Goal: Task Accomplishment & Management: Manage account settings

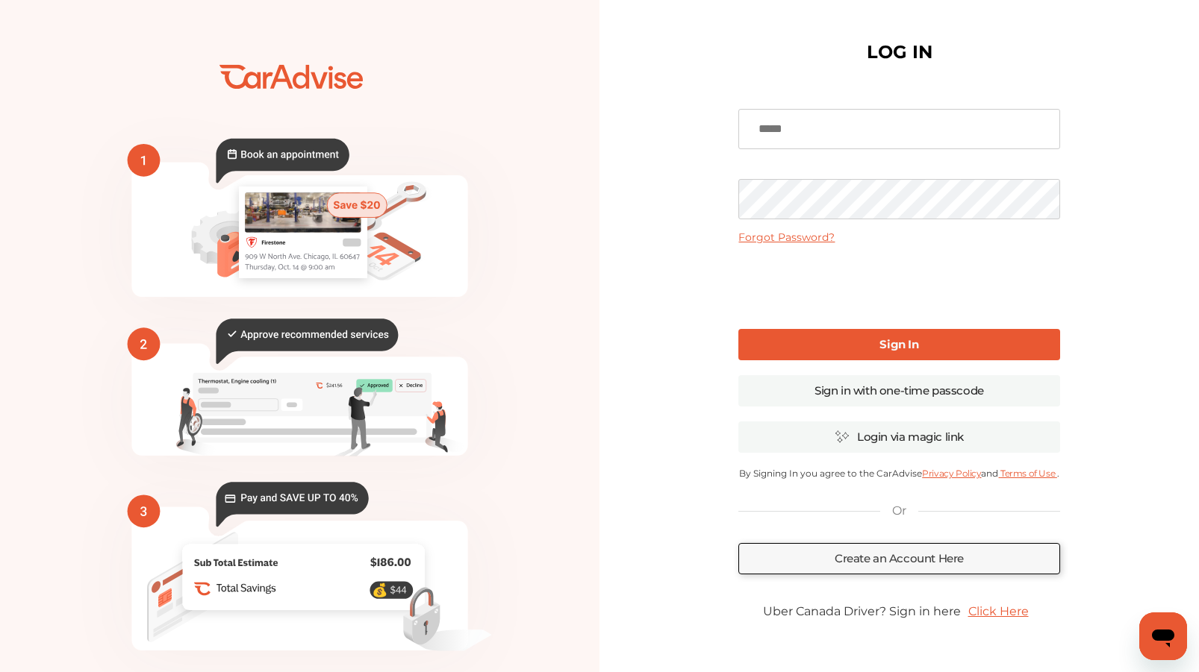
click at [791, 128] on input at bounding box center [898, 129] width 321 height 40
type input "**********"
click at [773, 237] on link "Forgot Password?" at bounding box center [786, 237] width 96 height 13
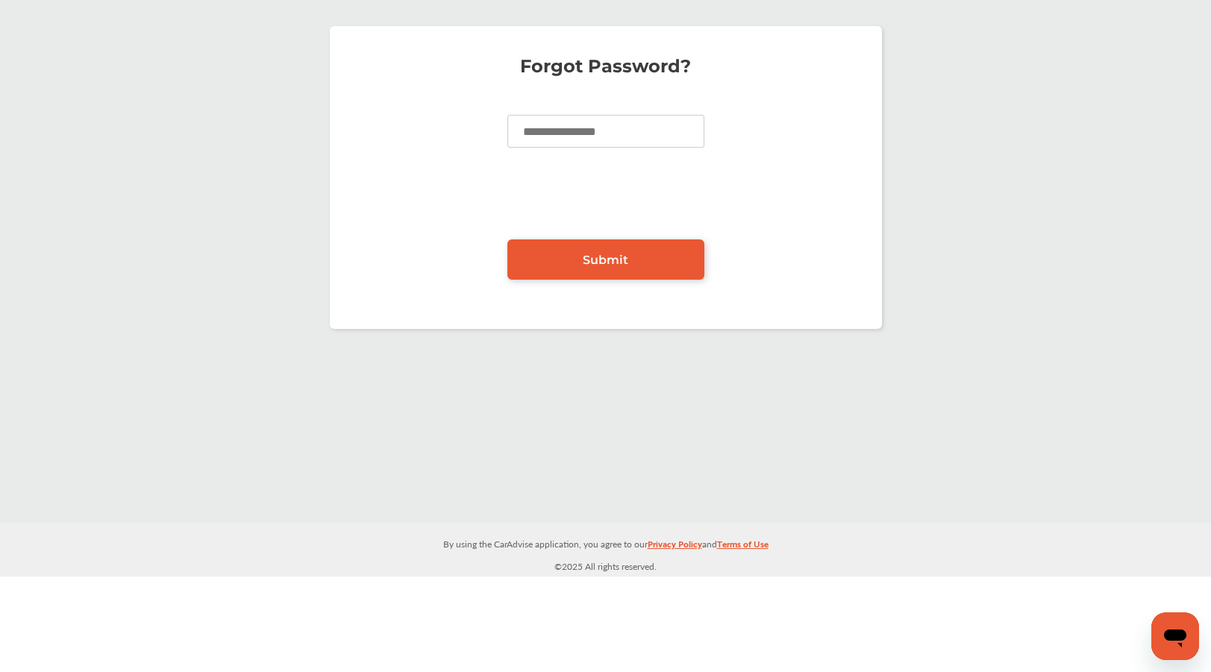
click at [562, 128] on input at bounding box center [605, 131] width 197 height 33
type input "**********"
click at [597, 257] on span "Submit" at bounding box center [606, 260] width 46 height 14
click at [599, 263] on span "Submit" at bounding box center [606, 260] width 46 height 14
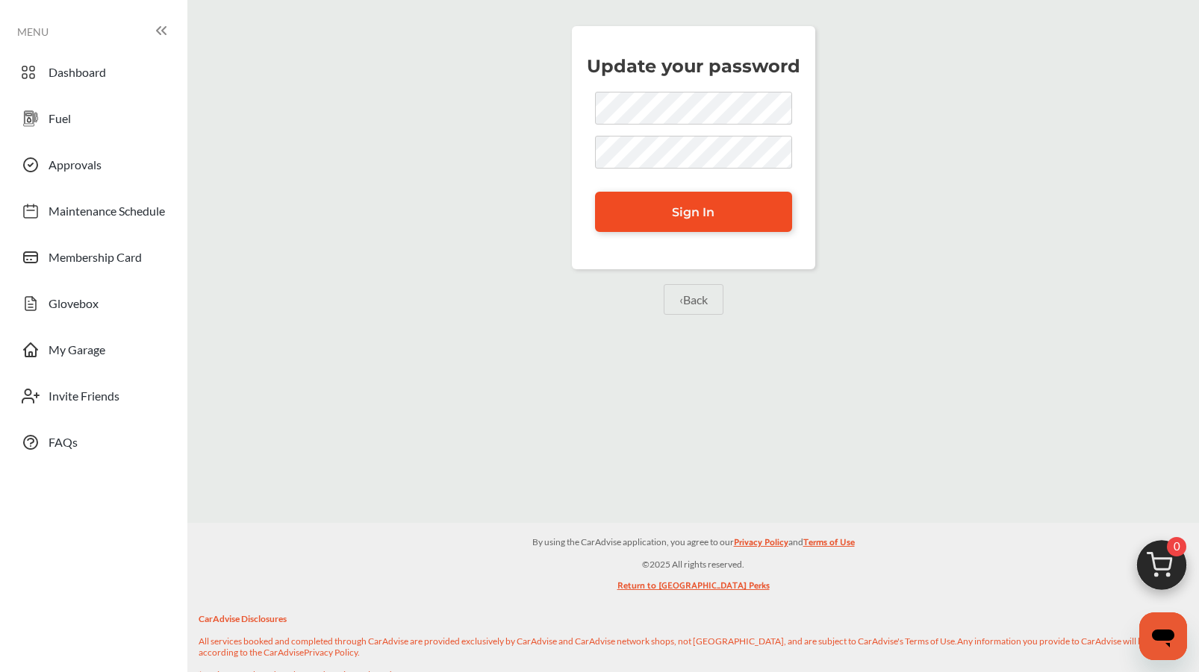
click at [718, 208] on link "Sign In" at bounding box center [693, 212] width 197 height 40
click at [680, 216] on span "Sign In" at bounding box center [693, 212] width 43 height 14
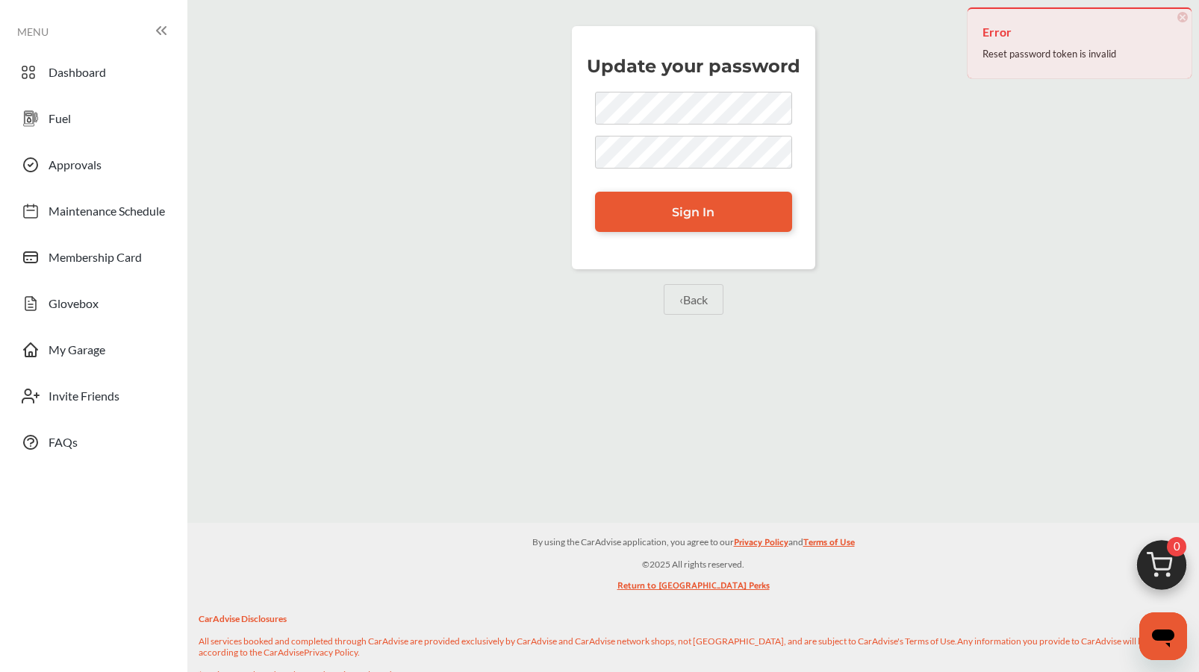
click at [689, 299] on link "‹ Back" at bounding box center [693, 299] width 60 height 31
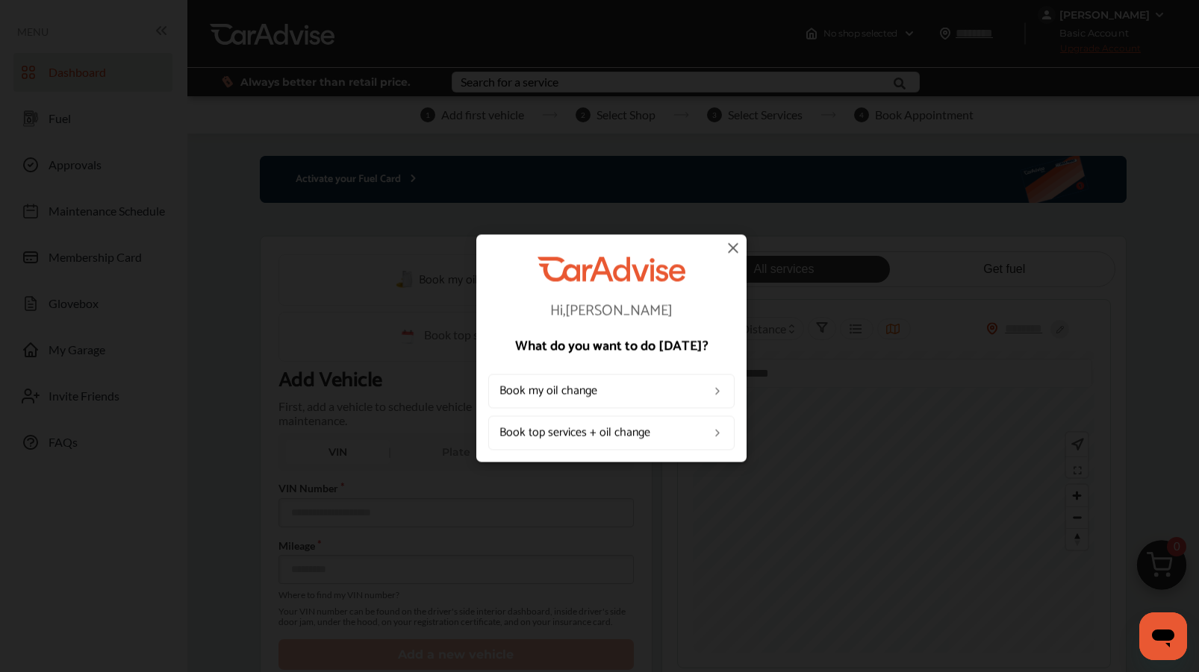
click at [729, 243] on img at bounding box center [733, 248] width 18 height 18
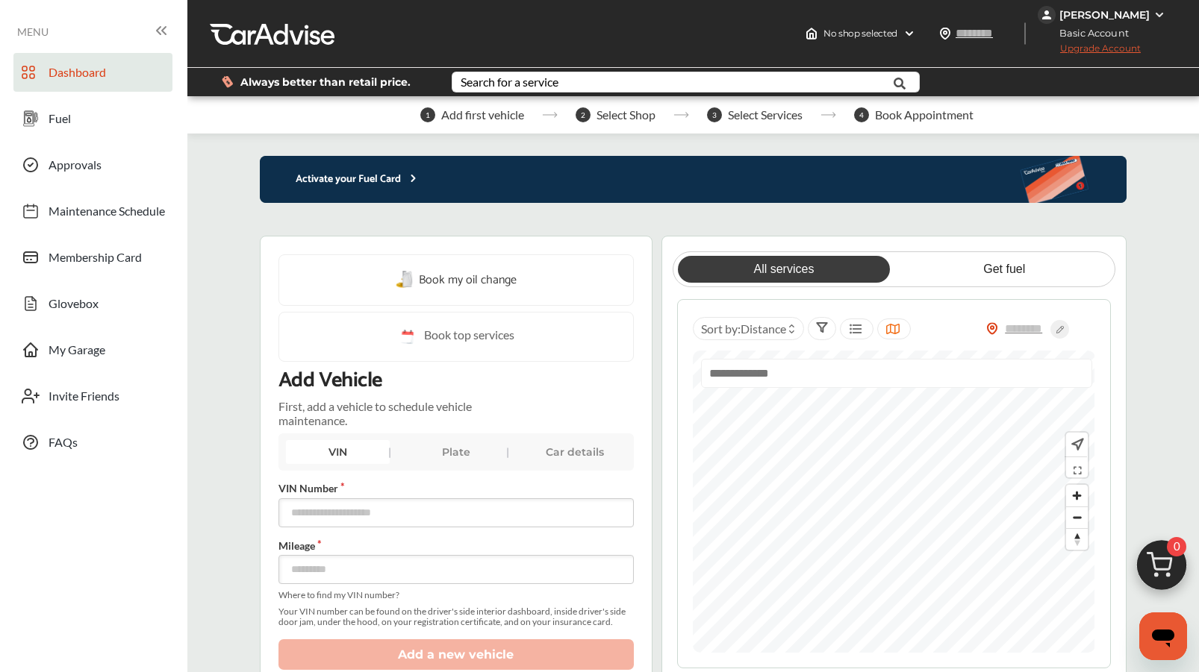
click at [1072, 14] on div "[PERSON_NAME]" at bounding box center [1104, 14] width 90 height 13
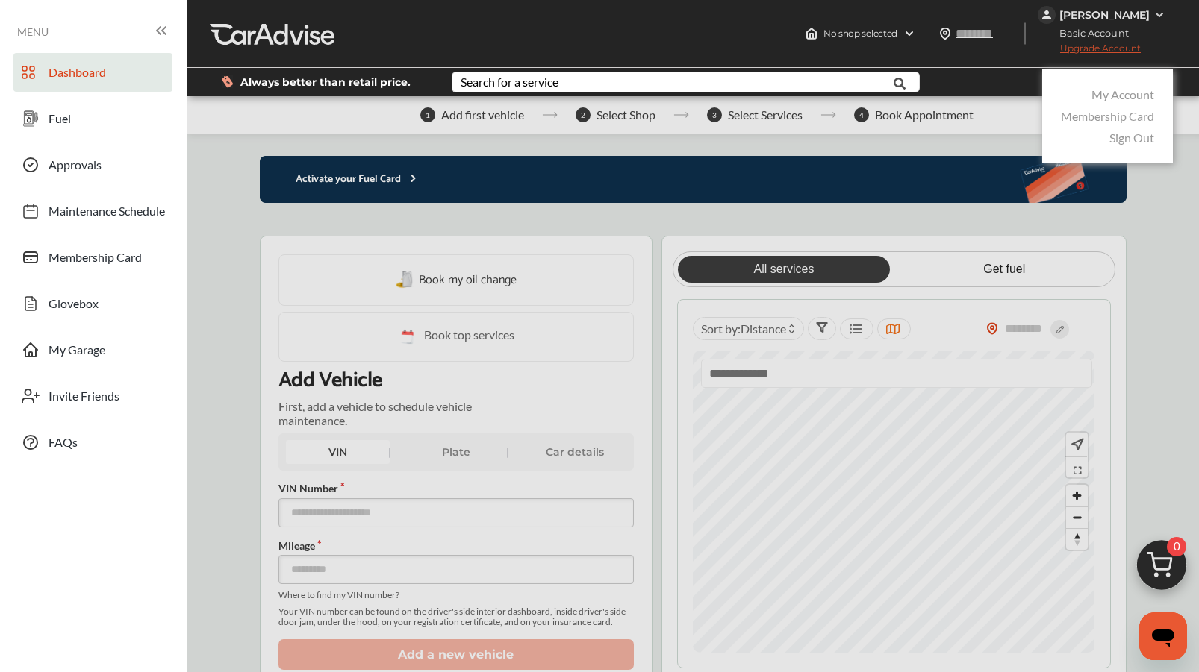
click at [1112, 87] on link "My Account" at bounding box center [1122, 94] width 63 height 14
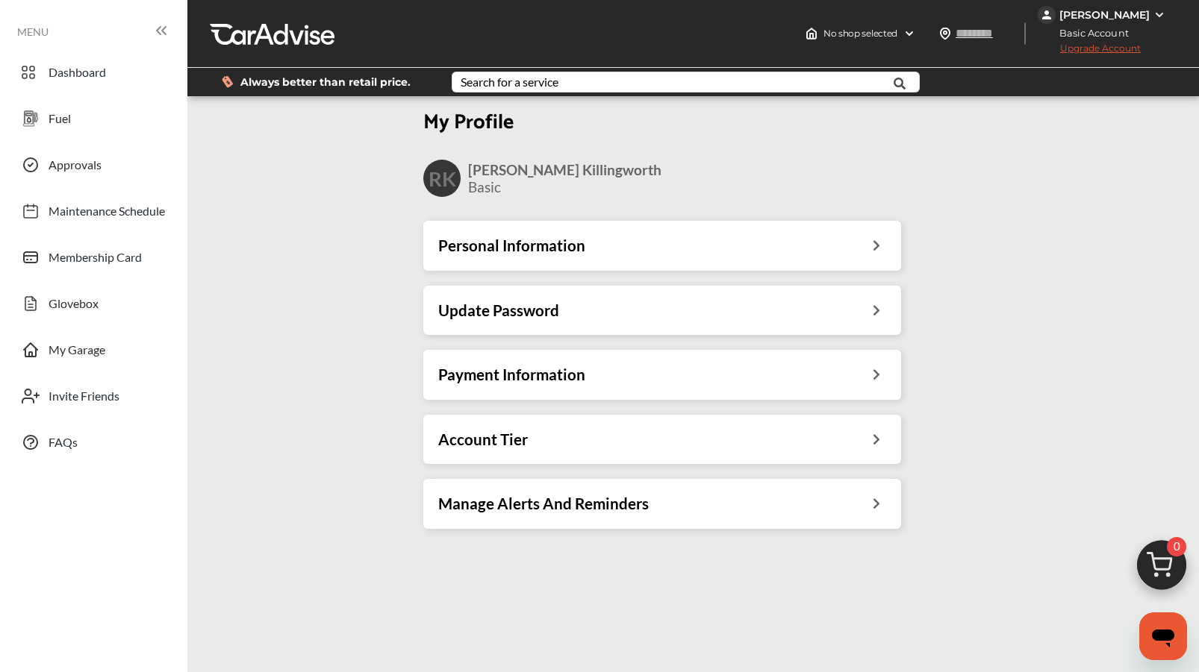
click at [578, 252] on h3 "Personal Information" at bounding box center [511, 245] width 147 height 19
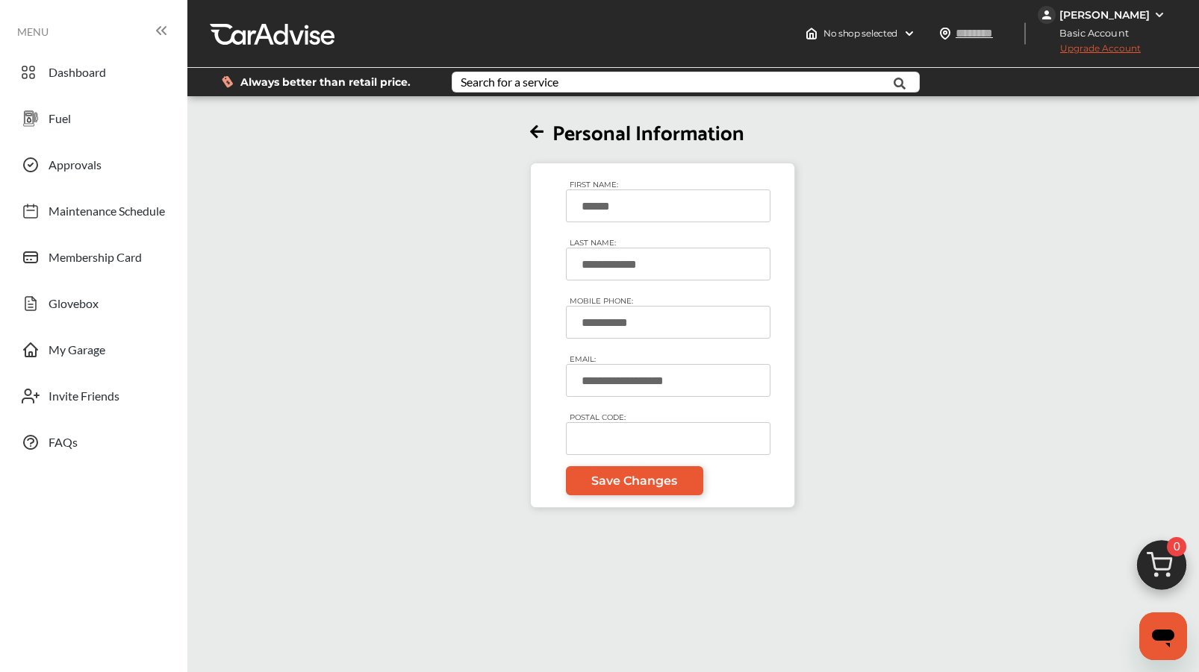
click at [605, 455] on input "POSTAL CODE:" at bounding box center [668, 438] width 204 height 33
type input "*****"
click at [651, 488] on span "Save Changes" at bounding box center [634, 481] width 86 height 14
type input "*****"
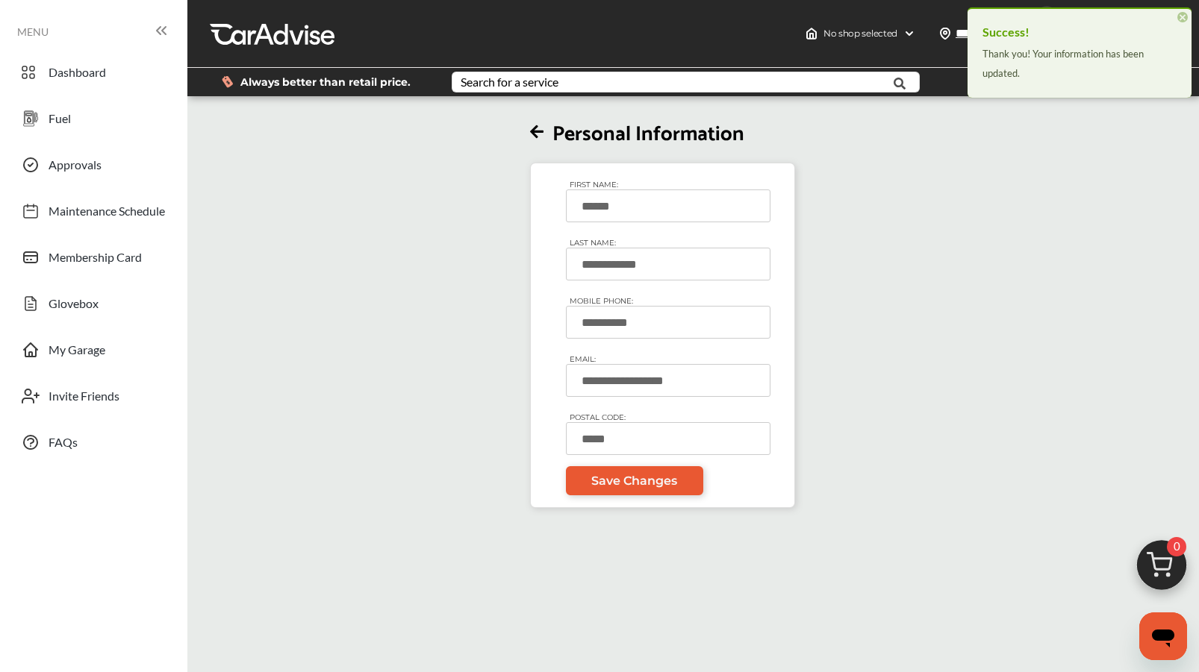
click at [1075, 221] on div "**********" at bounding box center [662, 303] width 959 height 409
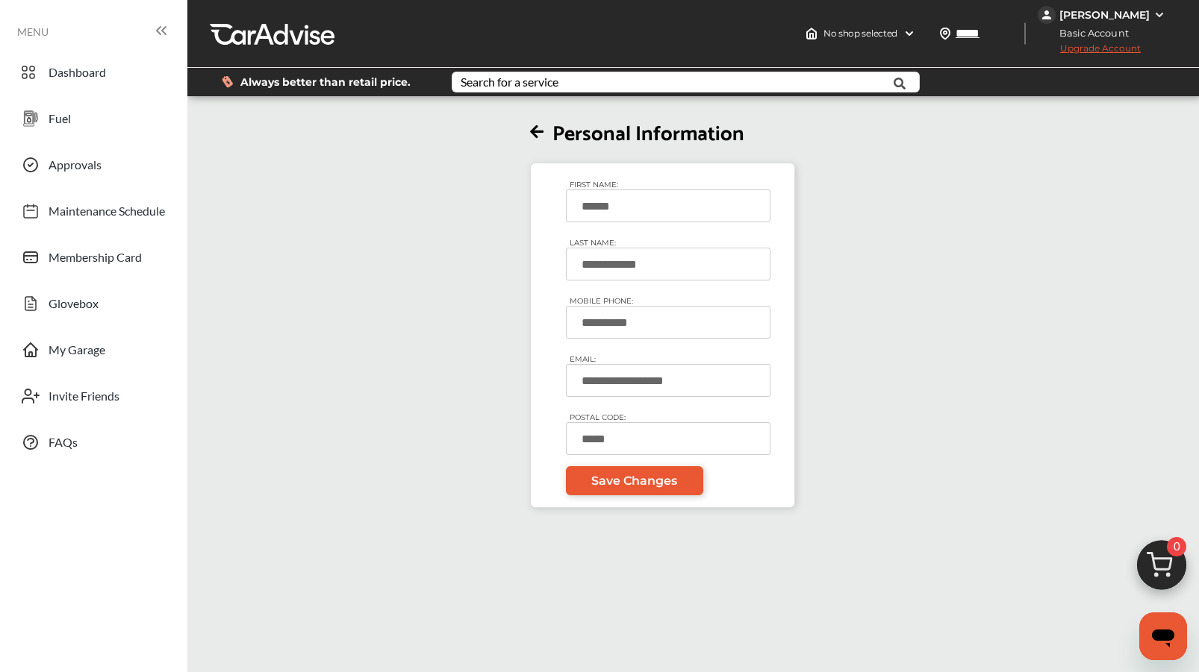
click at [1081, 15] on div "[PERSON_NAME]" at bounding box center [1104, 14] width 90 height 13
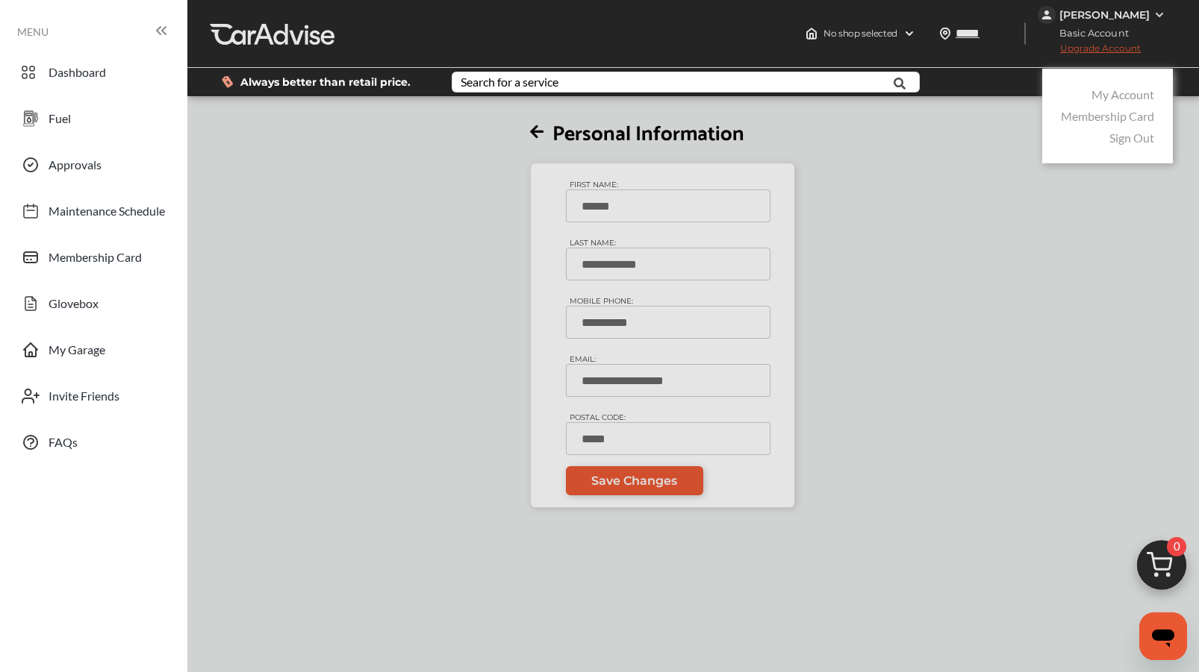
click at [1105, 87] on link "My Account" at bounding box center [1122, 94] width 63 height 14
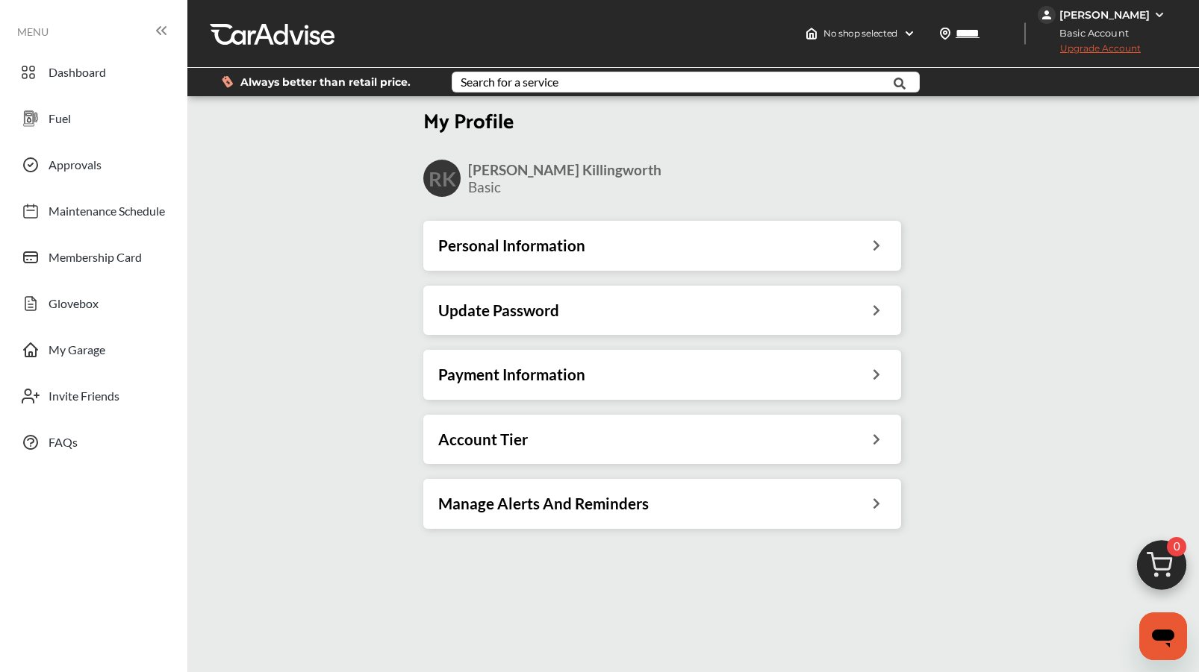
click at [694, 312] on div "Update Password" at bounding box center [662, 310] width 448 height 19
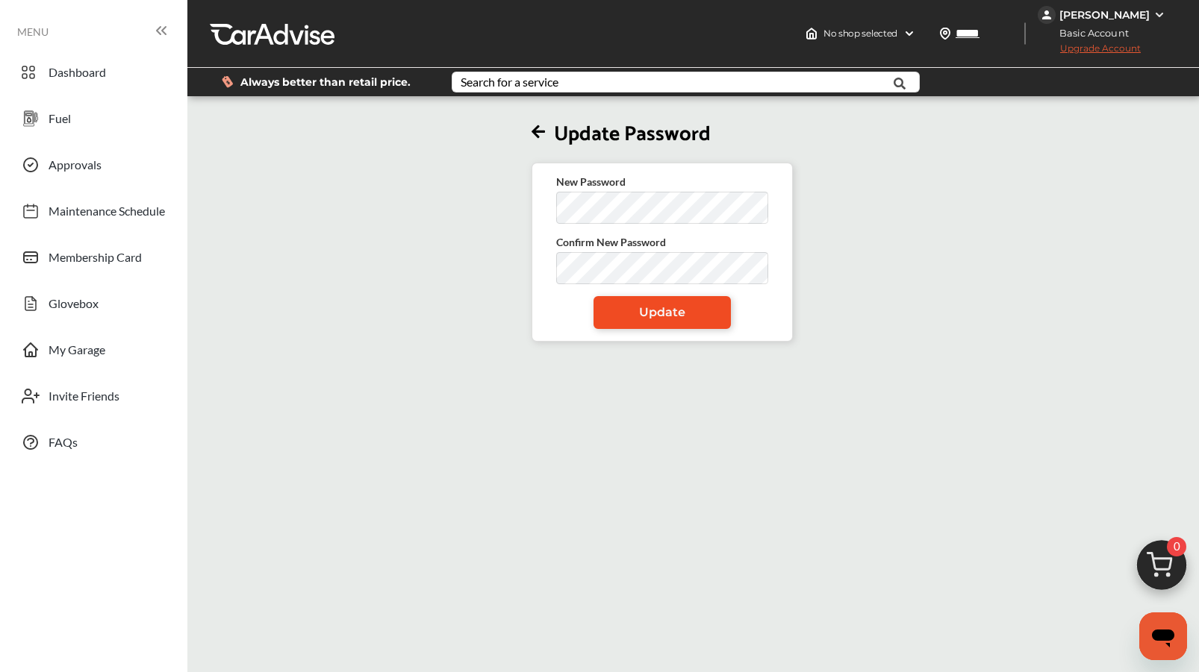
click at [675, 313] on span "Update" at bounding box center [662, 312] width 46 height 14
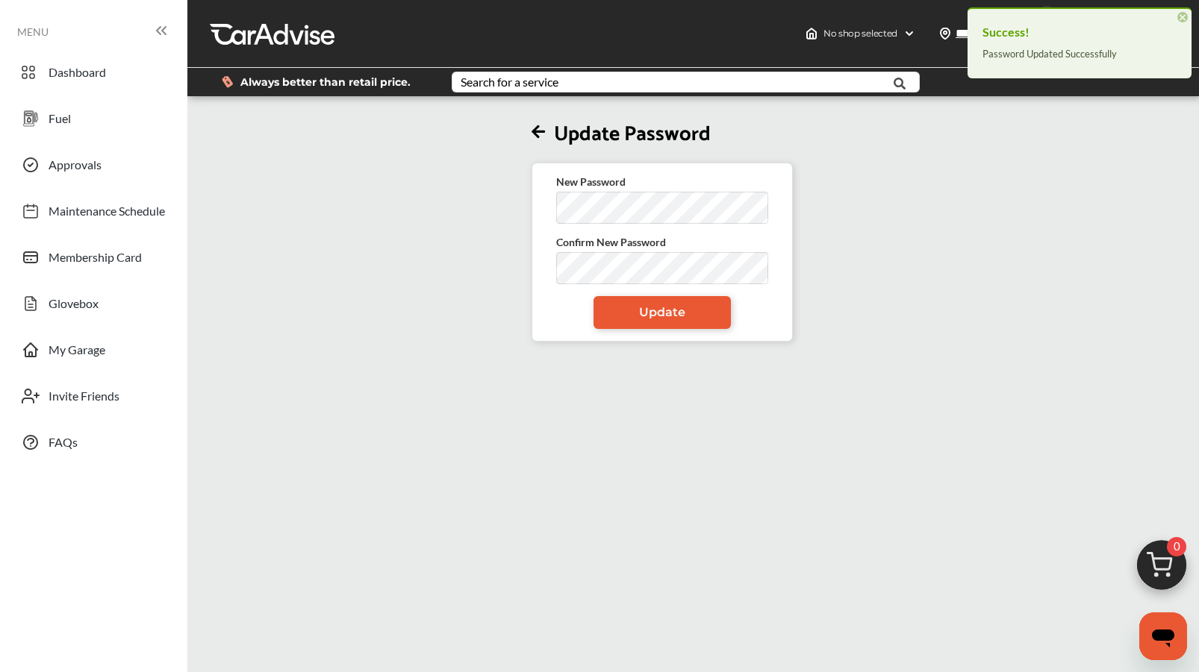
click at [1180, 15] on span "×" at bounding box center [1182, 17] width 10 height 10
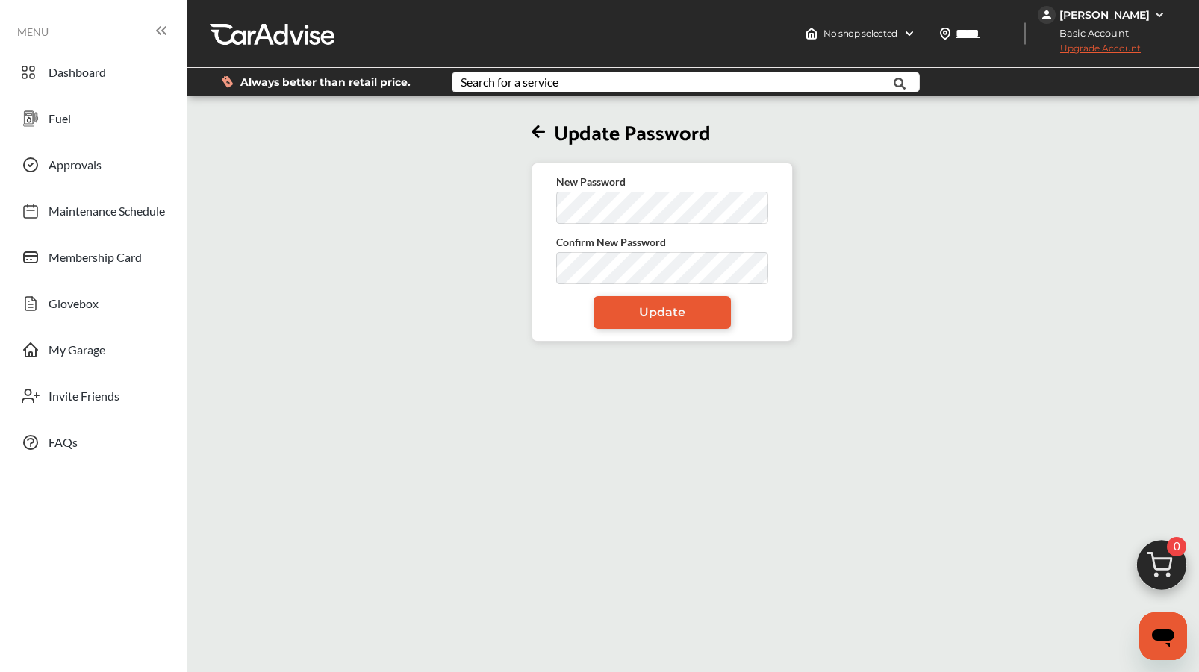
click at [1099, 13] on div "[PERSON_NAME]" at bounding box center [1104, 14] width 90 height 13
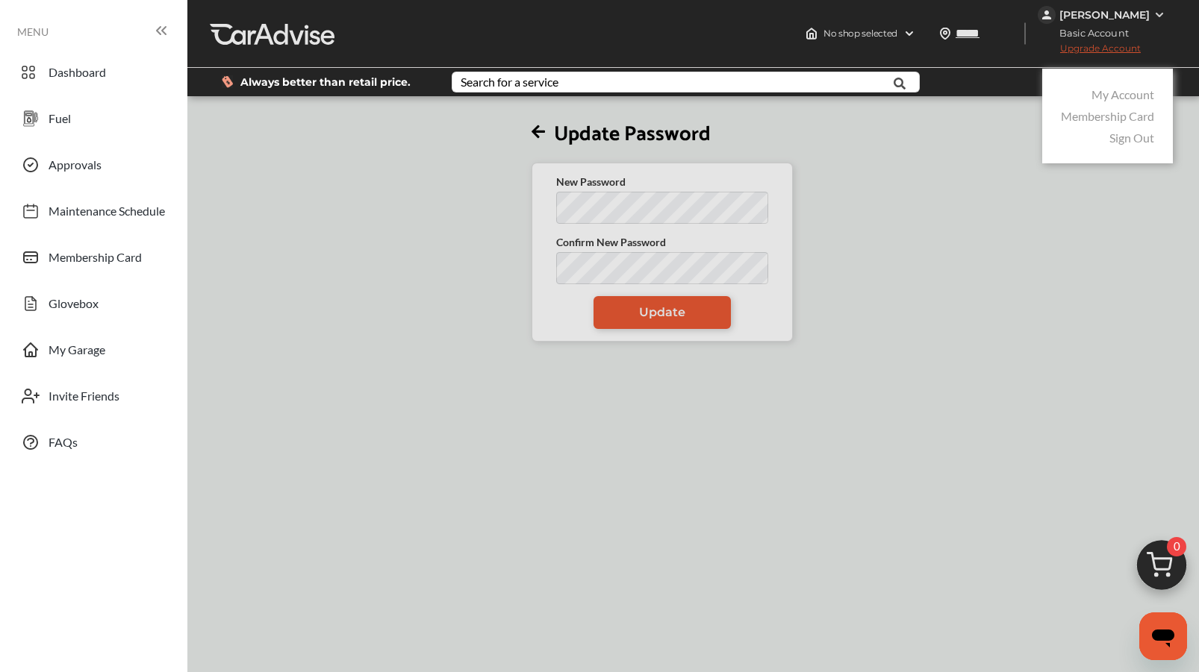
click at [966, 178] on div at bounding box center [599, 373] width 1199 height 747
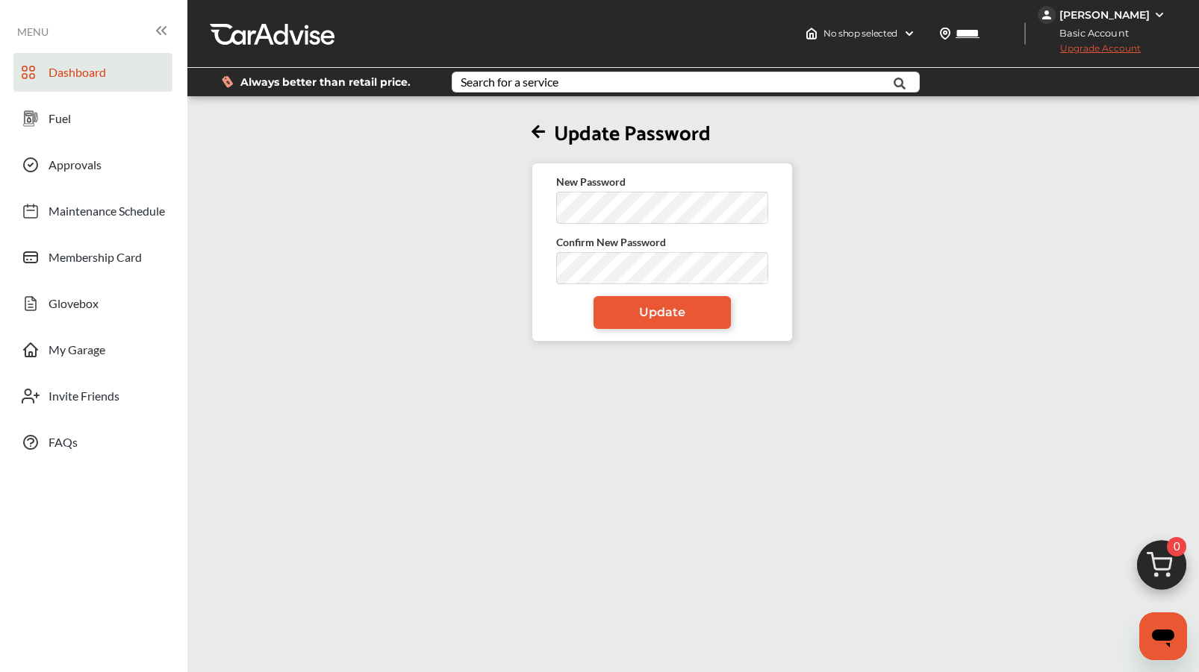
click at [70, 74] on span "Dashboard" at bounding box center [77, 74] width 57 height 19
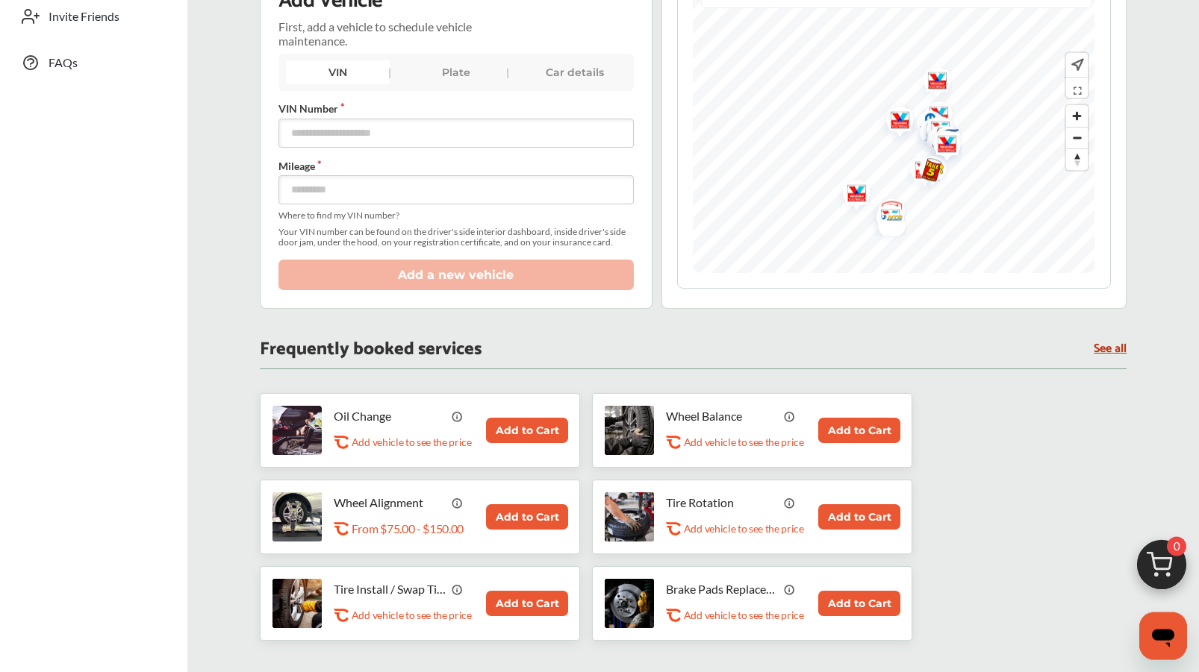
scroll to position [381, 0]
